Goal: Task Accomplishment & Management: Manage account settings

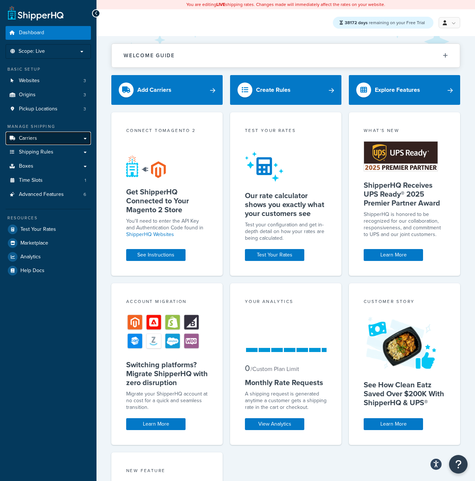
click at [39, 138] on link "Carriers" at bounding box center [48, 138] width 85 height 14
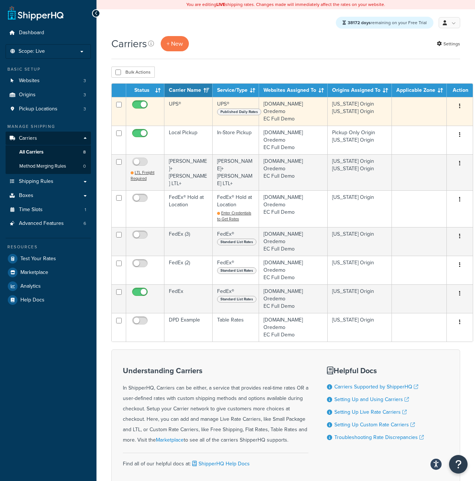
click at [359, 109] on td "California Origin Texas Origin" at bounding box center [360, 111] width 64 height 29
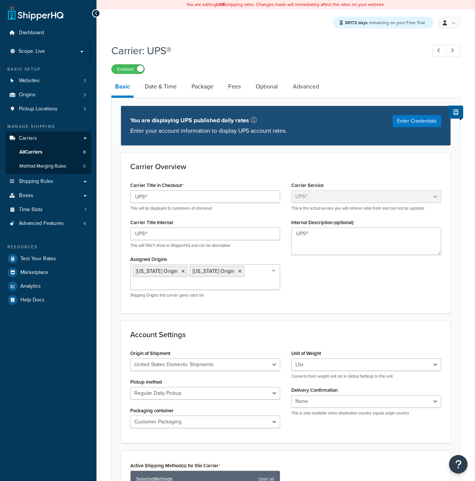
select select "ups"
click at [19, 183] on span "Shipping Rules" at bounding box center [36, 181] width 35 height 6
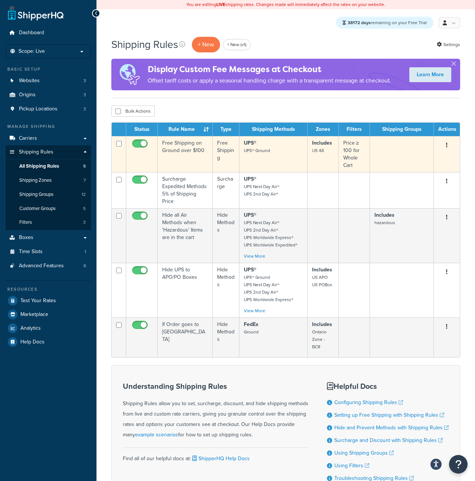
click at [181, 152] on td "Free Shipping on Ground over $100" at bounding box center [185, 154] width 55 height 36
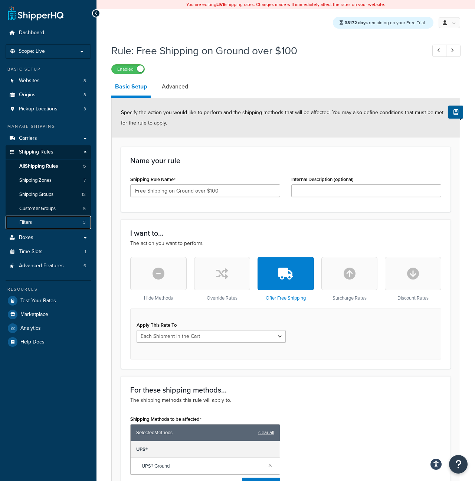
click at [46, 224] on link "Filters 3" at bounding box center [48, 222] width 85 height 14
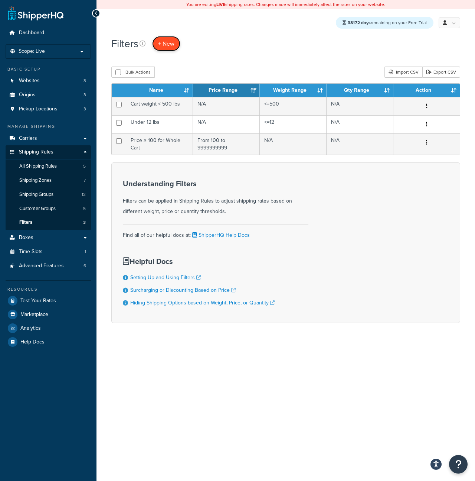
click at [164, 45] on span "+ New" at bounding box center [166, 43] width 16 height 9
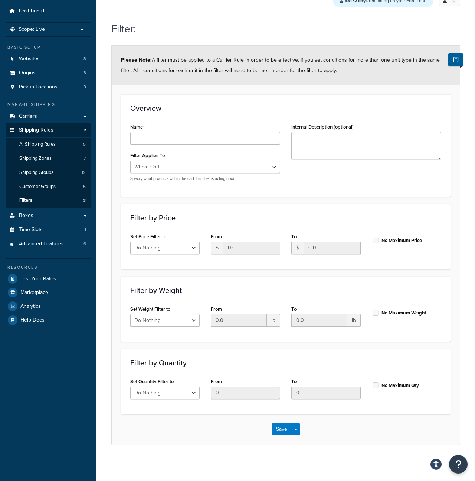
scroll to position [24, 0]
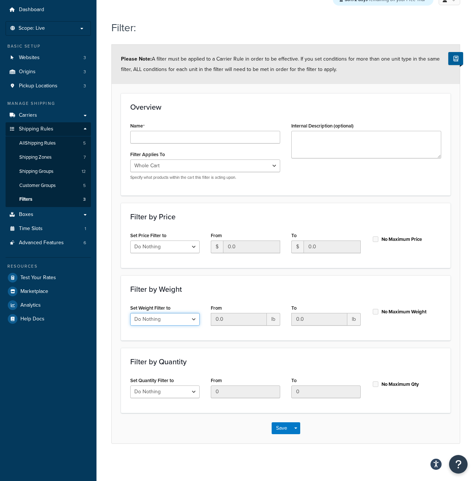
click at [150, 320] on select "Do Nothing Apply to a Range" at bounding box center [164, 319] width 69 height 13
select select "range"
click at [130, 313] on select "Do Nothing Apply to a Range" at bounding box center [164, 319] width 69 height 13
click at [221, 316] on input "0.0" at bounding box center [239, 319] width 56 height 13
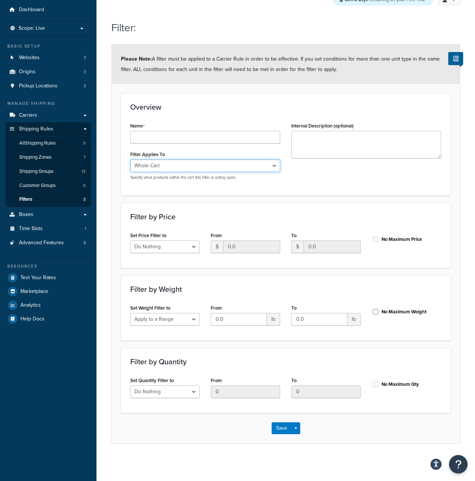
click at [167, 166] on select "Whole Cart Everything in Shipping Group Everything at Origin Each Item within S…" at bounding box center [205, 165] width 150 height 13
